Goal: Task Accomplishment & Management: Use online tool/utility

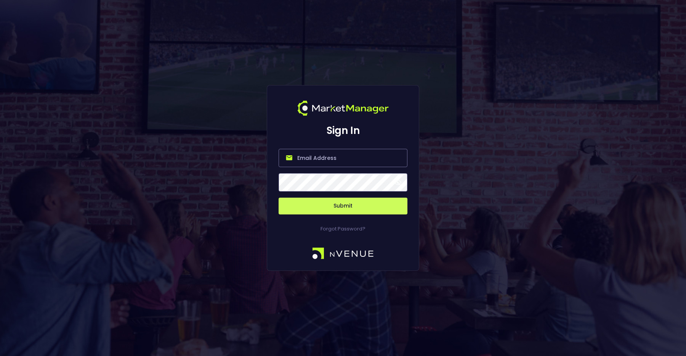
click at [334, 164] on input "email" at bounding box center [343, 158] width 129 height 18
click at [329, 157] on input "email" at bounding box center [343, 158] width 129 height 18
type input "[PERSON_NAME][EMAIL_ADDRESS][DOMAIN_NAME]"
click at [346, 204] on button "Submit" at bounding box center [343, 206] width 129 height 17
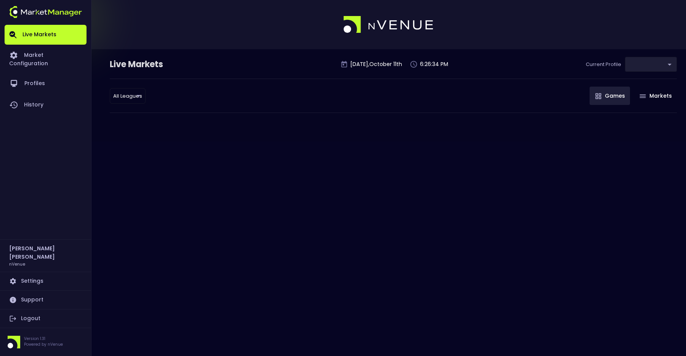
type input "0d810fa5-e353-4d9c-b11d-31f095cae871"
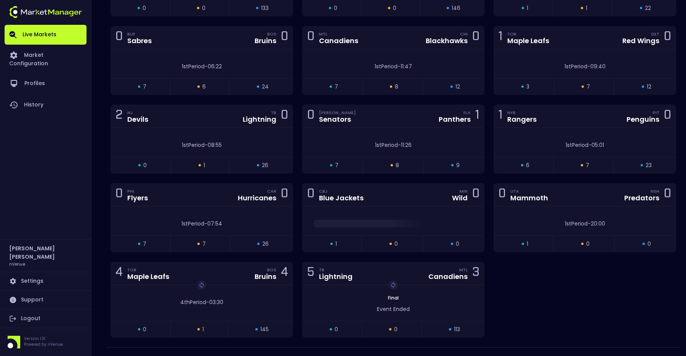
scroll to position [938, 0]
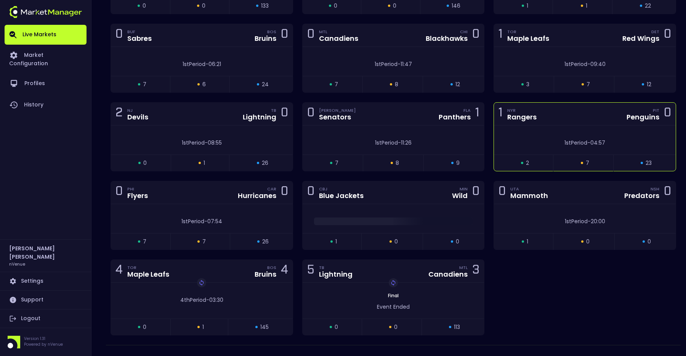
click at [536, 142] on div "1st Period - 04:57" at bounding box center [585, 143] width 159 height 8
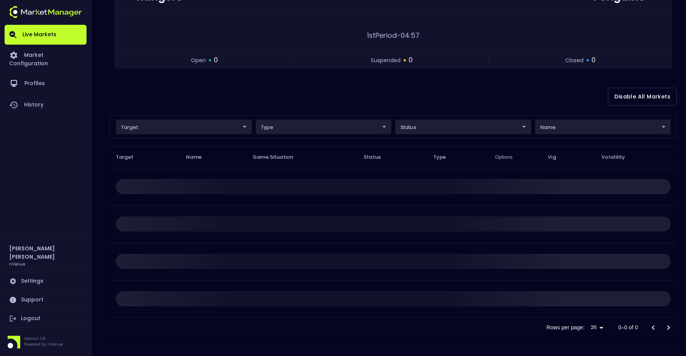
scroll to position [0, 0]
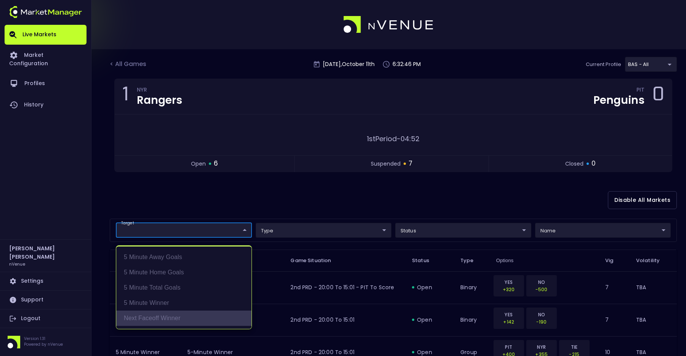
click at [165, 316] on li "Next Faceoff Winner" at bounding box center [183, 317] width 135 height 15
type input "Next Faceoff Winner"
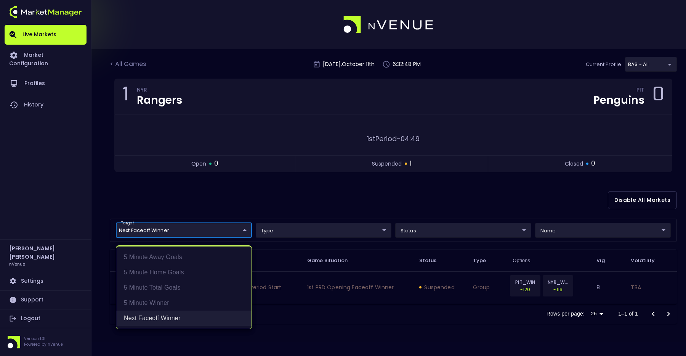
click at [173, 322] on li "Next Faceoff Winner" at bounding box center [183, 317] width 135 height 15
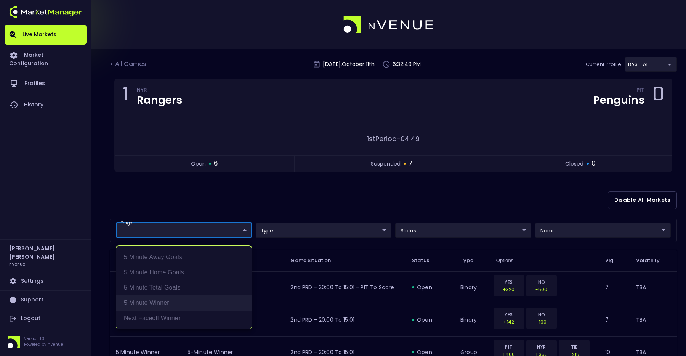
click at [168, 303] on li "5 Minute Winner" at bounding box center [183, 302] width 135 height 15
type input "5 Minute Winner"
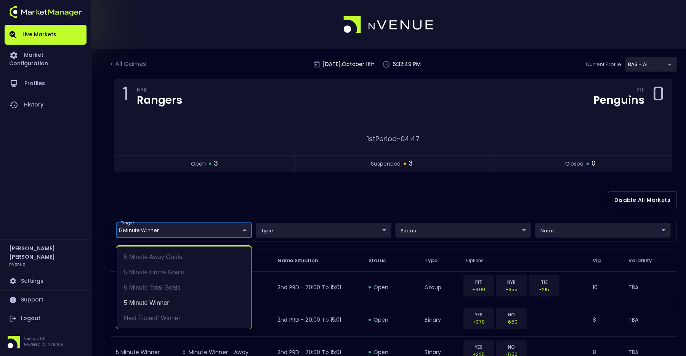
click at [239, 173] on div at bounding box center [343, 178] width 686 height 356
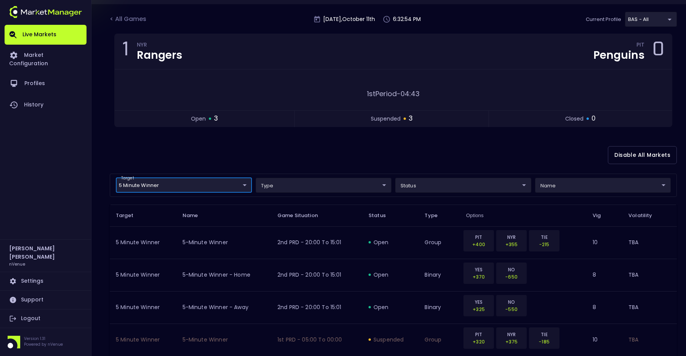
scroll to position [27, 0]
